Goal: Register for event/course

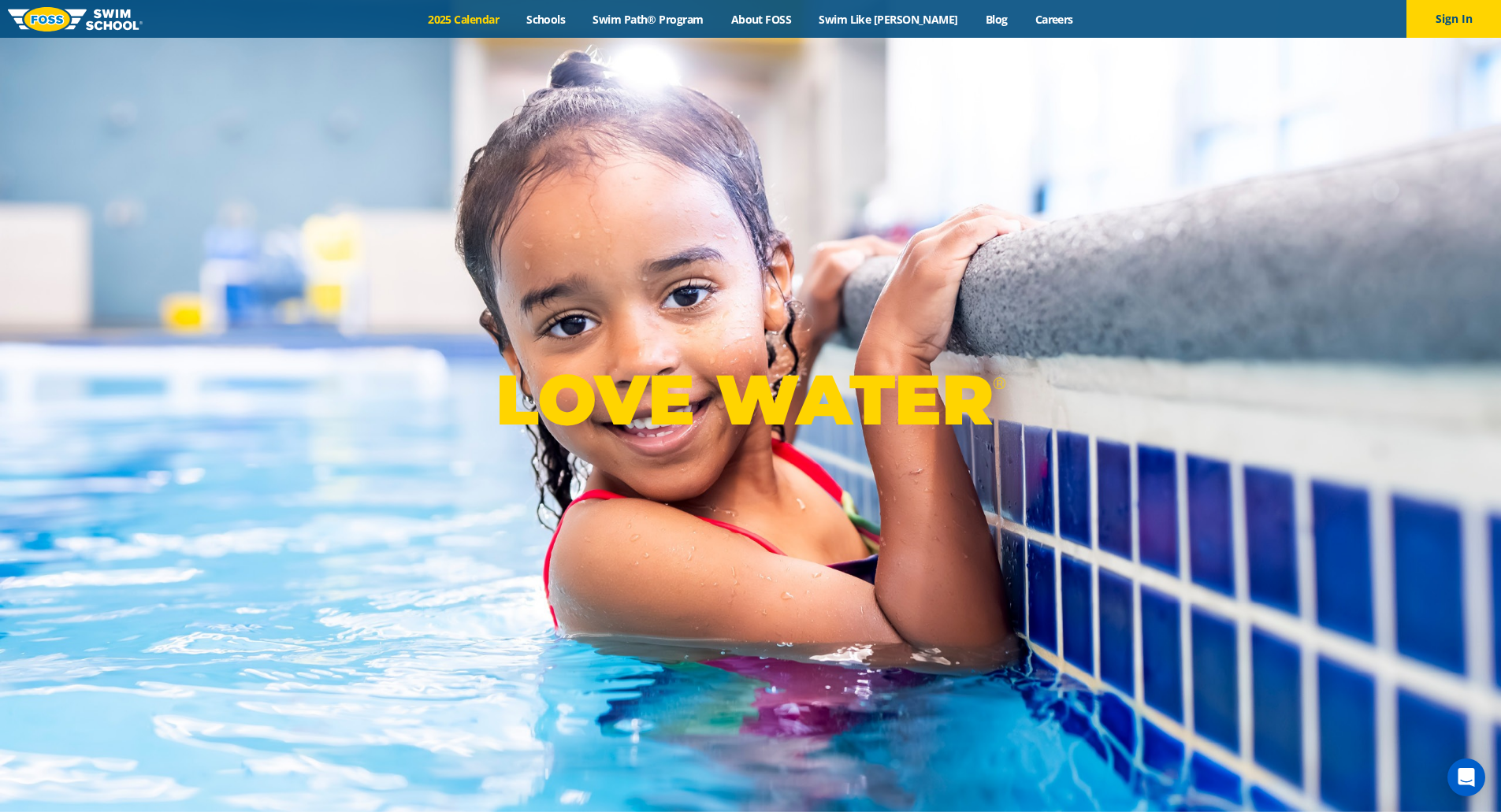
click at [490, 25] on link "2025 Calendar" at bounding box center [463, 19] width 98 height 15
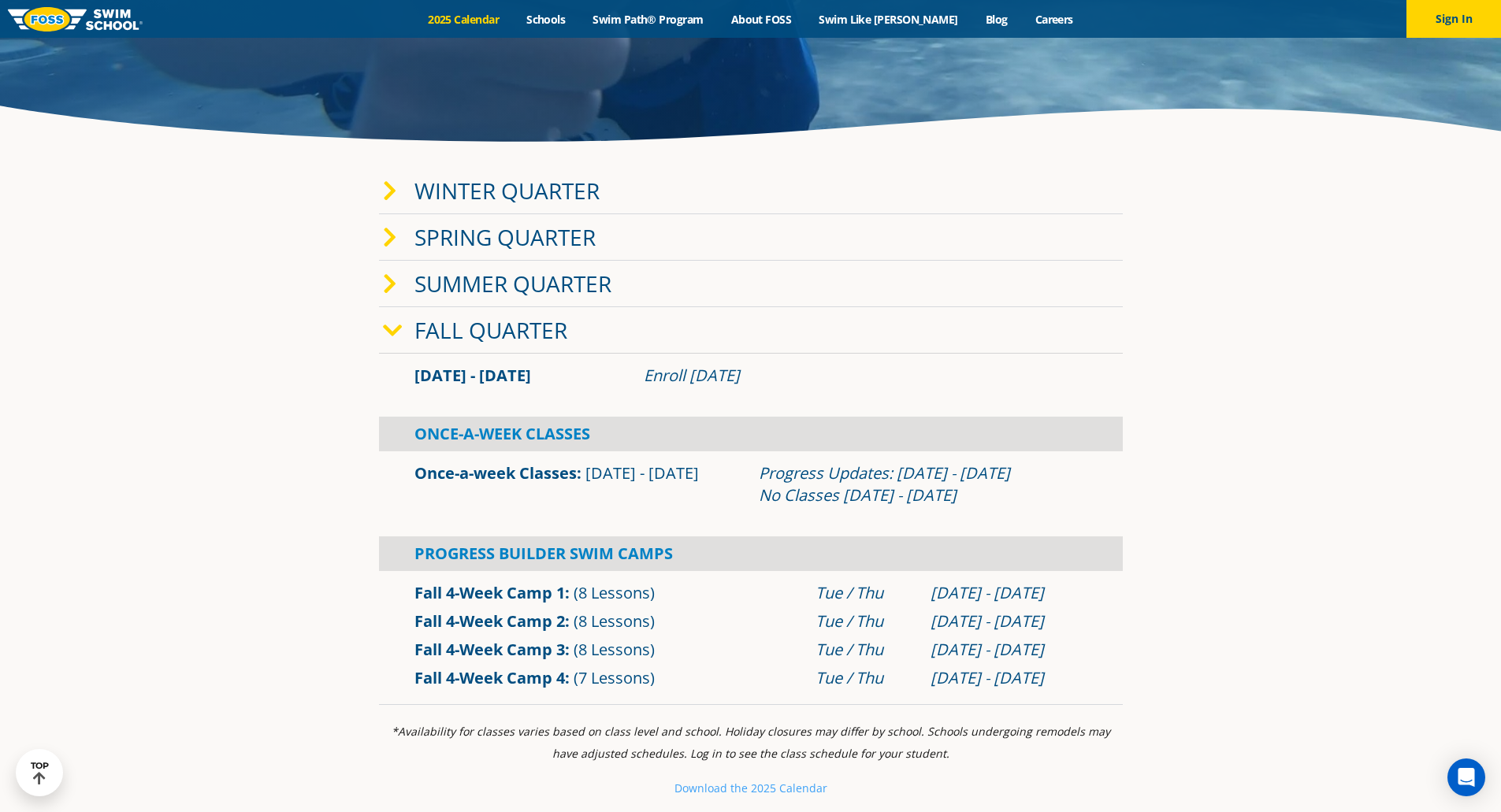
scroll to position [479, 0]
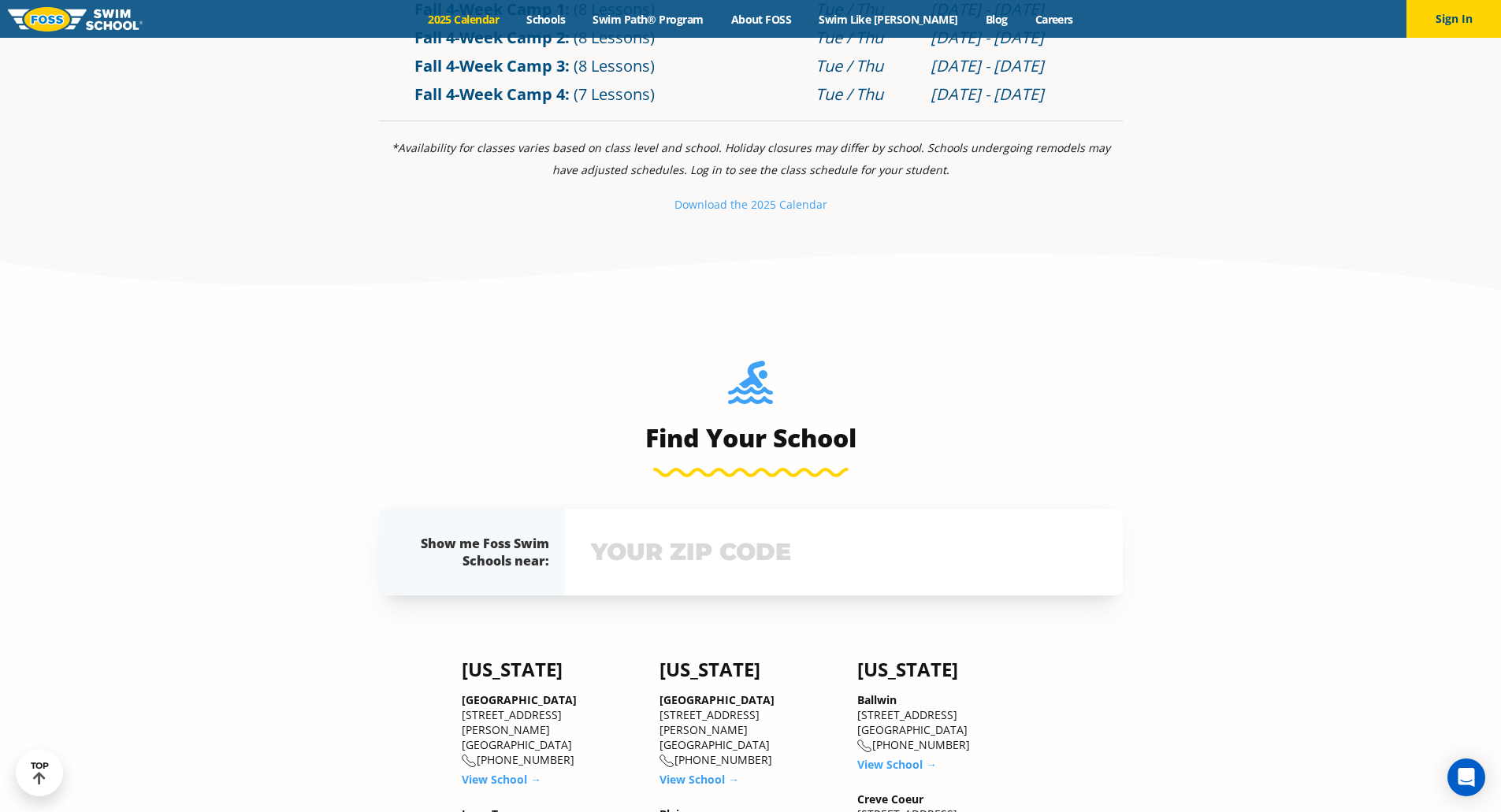
click at [720, 539] on input "text" at bounding box center [844, 552] width 514 height 45
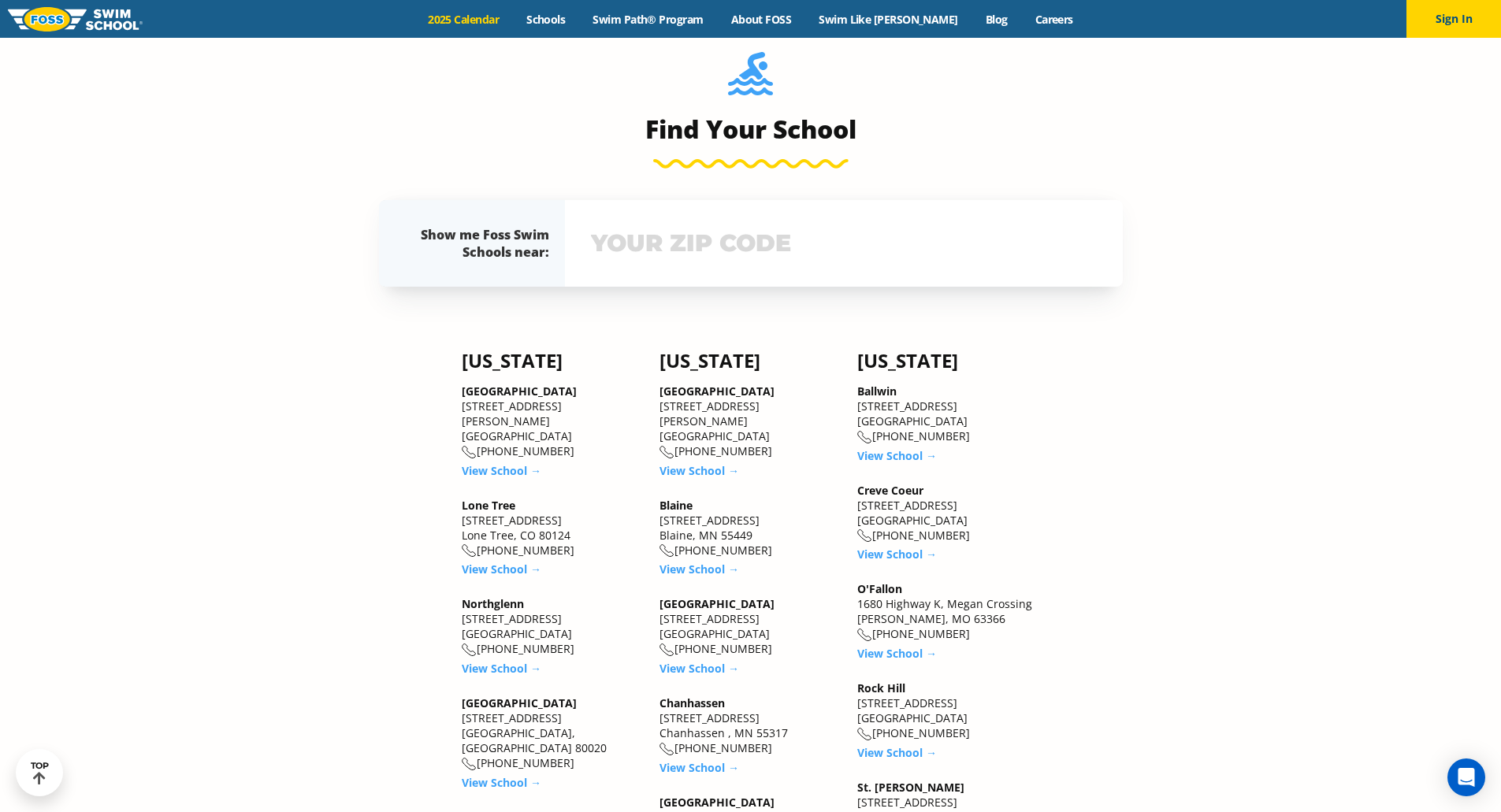
scroll to position [1423, 0]
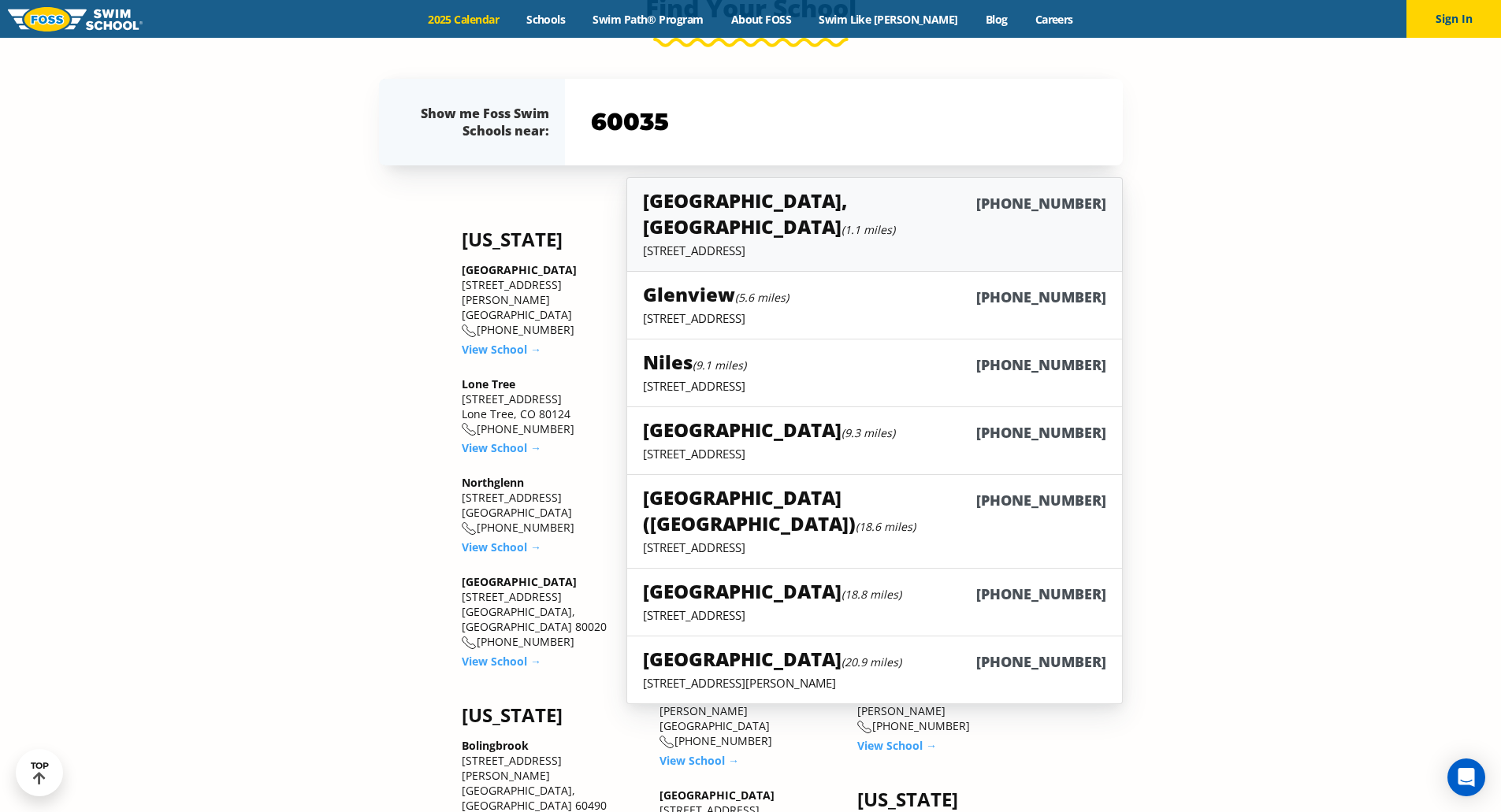
type input "60035"
click at [769, 202] on h5 "Highland Park, IL (1.1 miles)" at bounding box center [810, 213] width 333 height 52
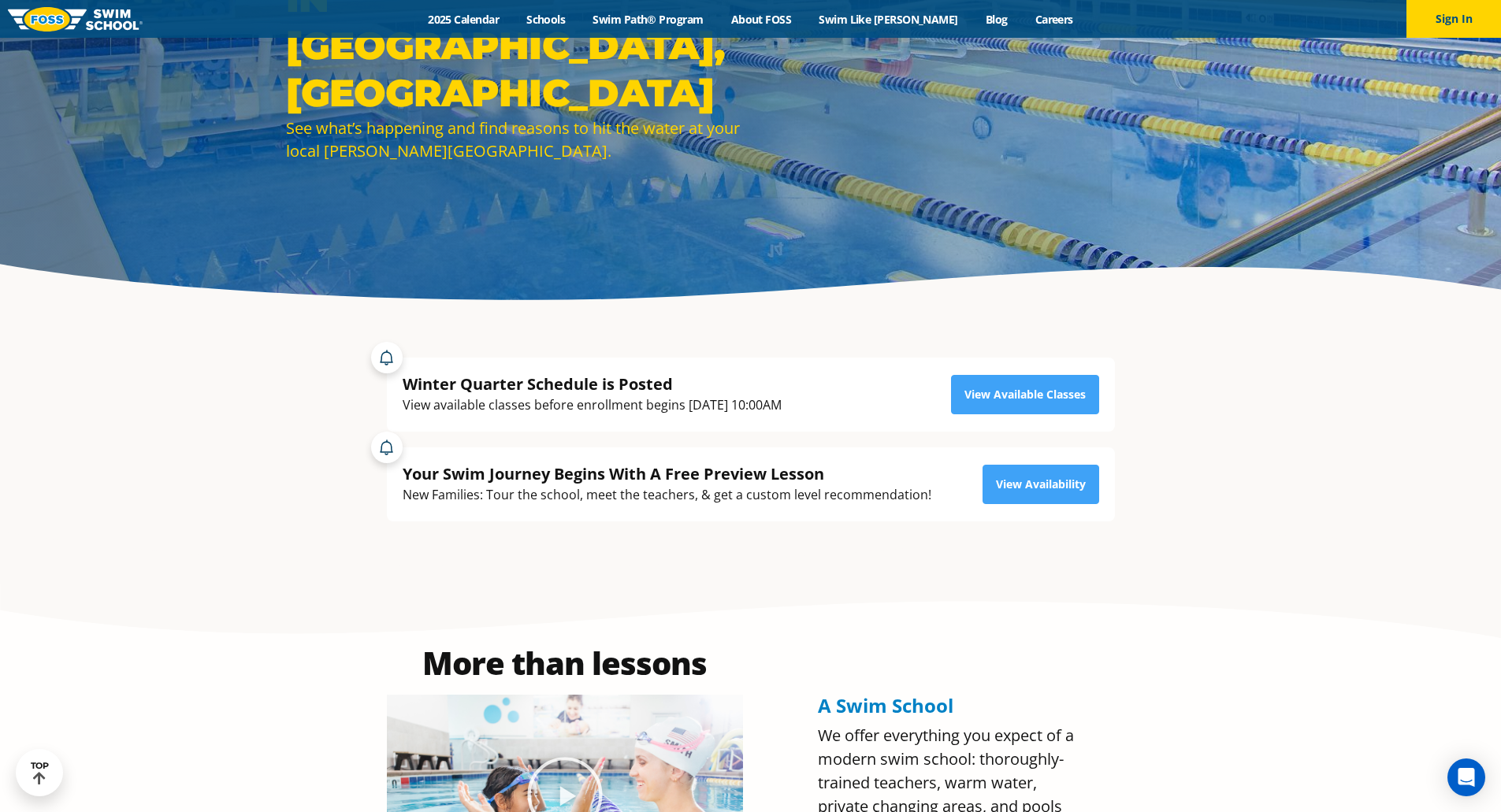
scroll to position [252, 0]
click at [1002, 380] on link "View Available Classes" at bounding box center [1025, 394] width 148 height 39
